Goal: Information Seeking & Learning: Learn about a topic

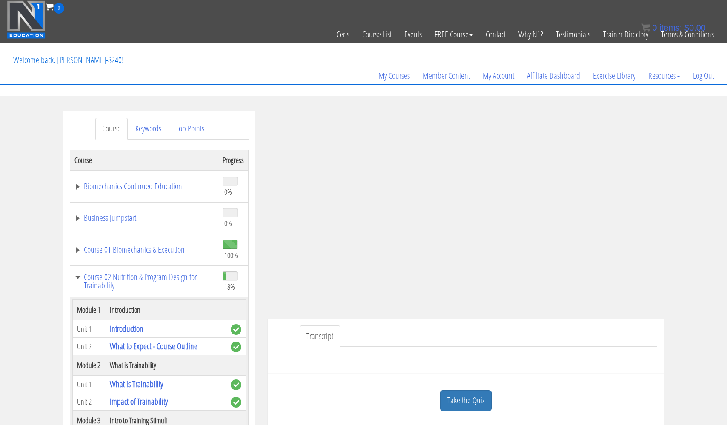
scroll to position [511, 0]
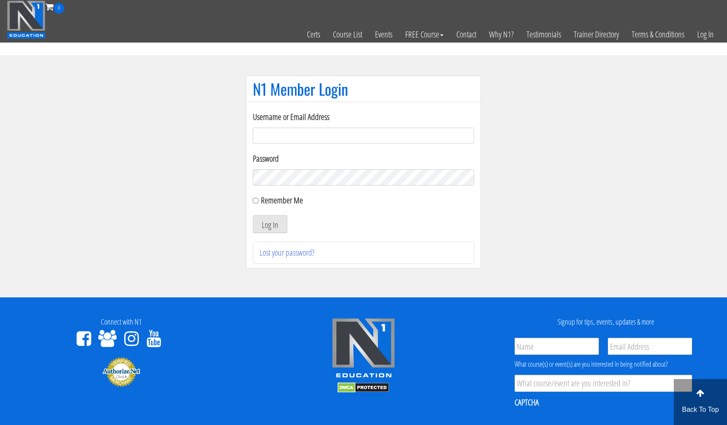
type input "[EMAIL_ADDRESS][DOMAIN_NAME]"
click at [270, 224] on button "Log In" at bounding box center [270, 224] width 34 height 18
click at [254, 201] on input "Remember Me" at bounding box center [256, 201] width 6 height 6
checkbox input "false"
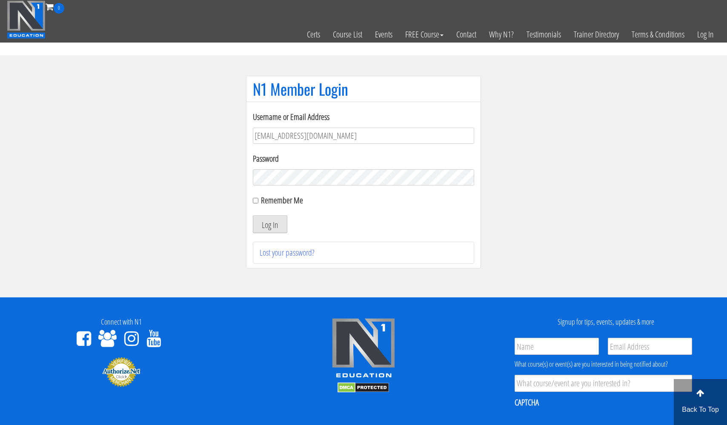
click at [266, 225] on button "Log In" at bounding box center [270, 224] width 34 height 18
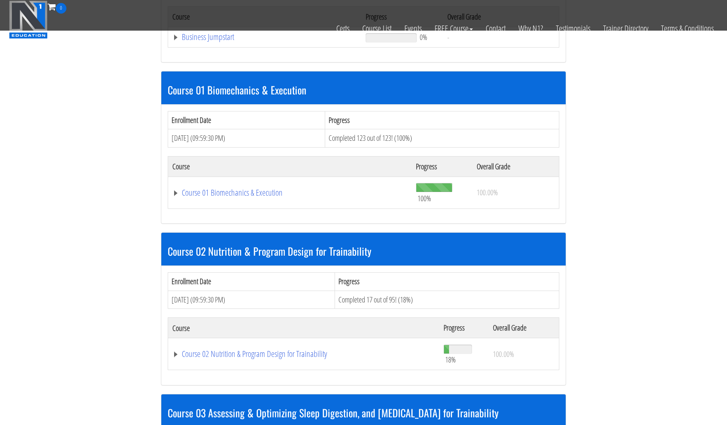
scroll to position [362, 0]
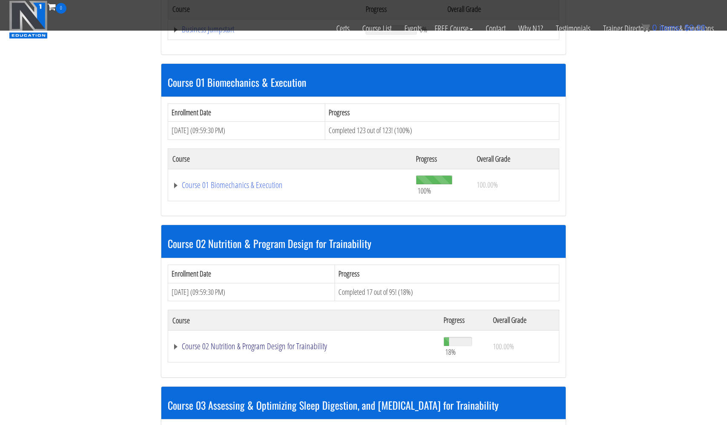
click at [238, 344] on link "Course 02 Nutrition & Program Design for Trainability" at bounding box center [303, 346] width 263 height 9
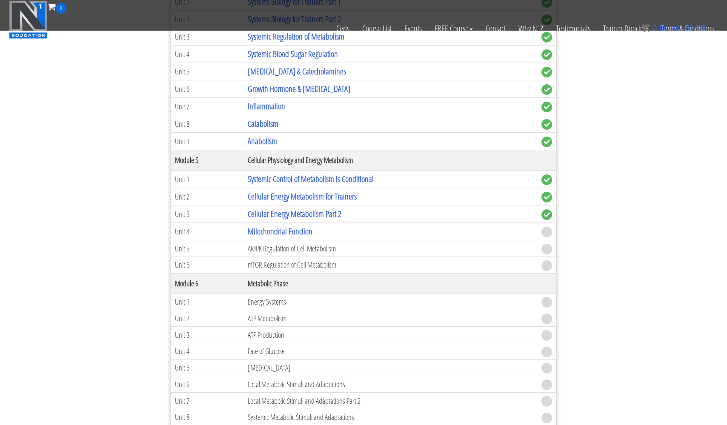
scroll to position [948, 0]
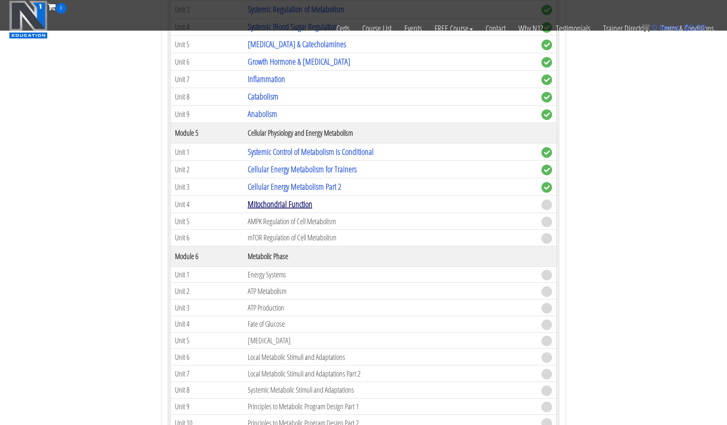
click at [272, 201] on link "Mitochondrial Function" at bounding box center [280, 203] width 65 height 11
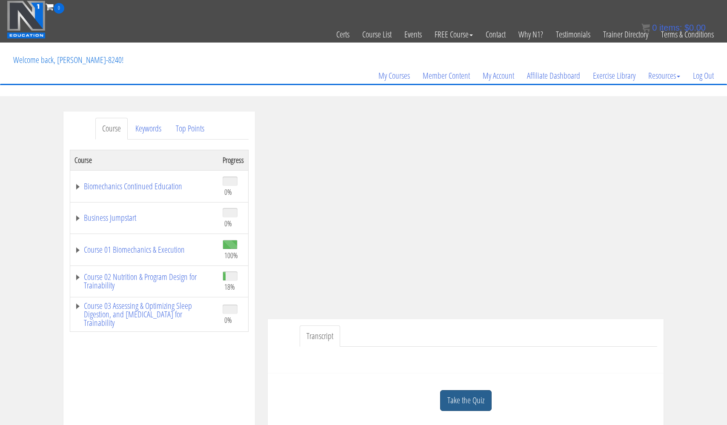
click at [465, 397] on link "Take the Quiz" at bounding box center [466, 400] width 52 height 21
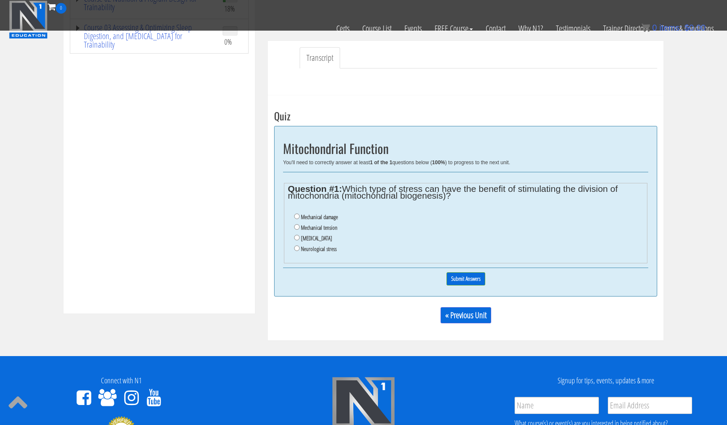
scroll to position [227, 0]
